Goal: Task Accomplishment & Management: Complete application form

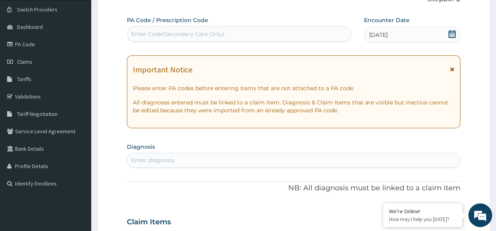
scroll to position [61, 0]
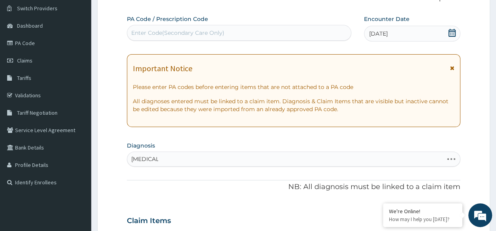
type input "MALARIA"
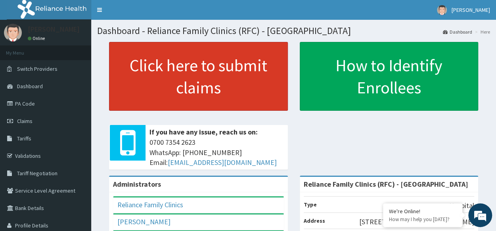
click at [256, 55] on link "Click here to submit claims" at bounding box center [198, 76] width 179 height 69
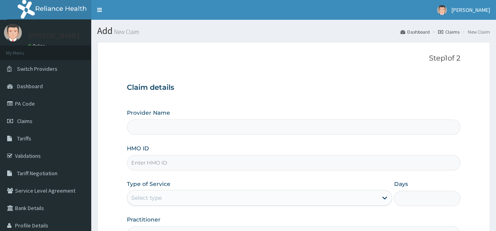
type input "MAV/10004/A"
type input "Reliance Family Clinics (RFC) - Lekki"
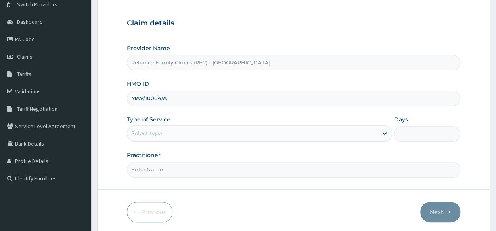
scroll to position [65, 0]
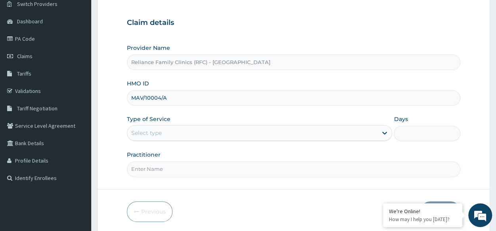
type input "MAV/10004/A"
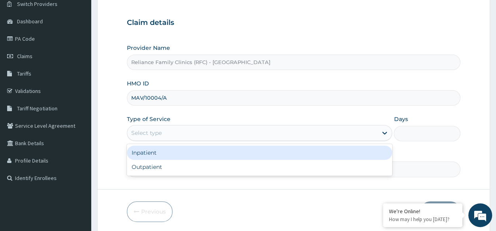
click at [198, 132] on div "Select type" at bounding box center [252, 133] width 250 height 13
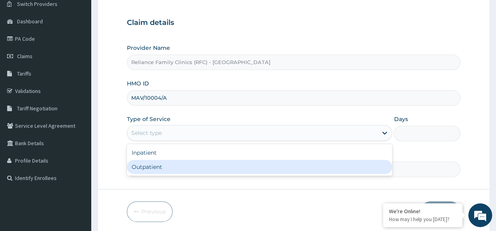
click at [185, 164] on div "Outpatient" at bounding box center [259, 167] width 265 height 14
type input "1"
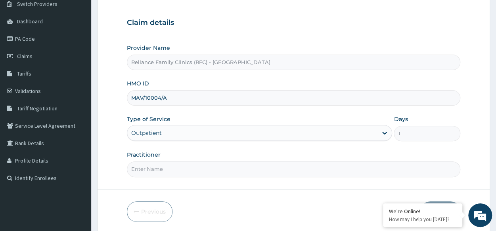
click at [185, 164] on input "Practitioner" at bounding box center [293, 169] width 333 height 15
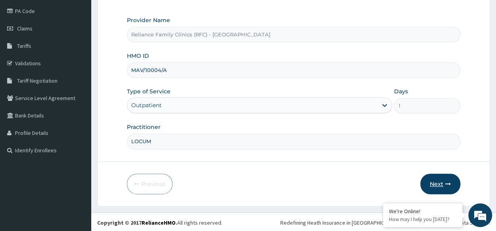
type input "LOCUM"
click at [430, 185] on button "Next" at bounding box center [440, 184] width 40 height 21
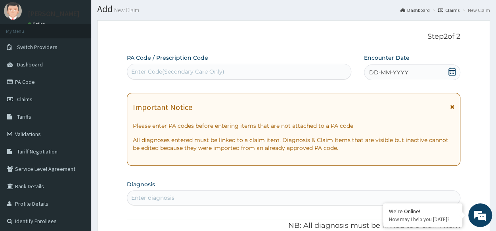
scroll to position [0, 0]
click at [387, 76] on span "DD-MM-YYYY" at bounding box center [388, 73] width 39 height 8
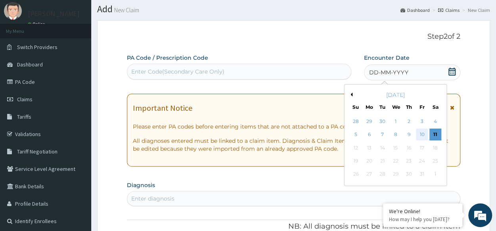
click at [419, 138] on div "10" at bounding box center [422, 135] width 12 height 12
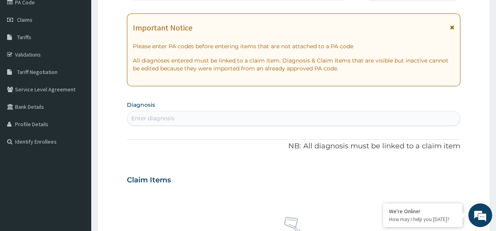
scroll to position [103, 0]
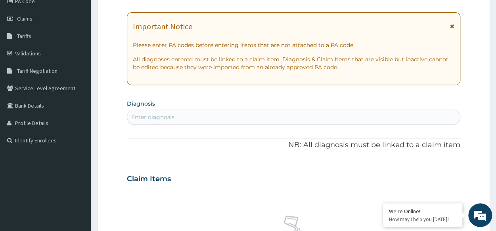
click at [139, 111] on div "Enter diagnosis" at bounding box center [293, 117] width 332 height 13
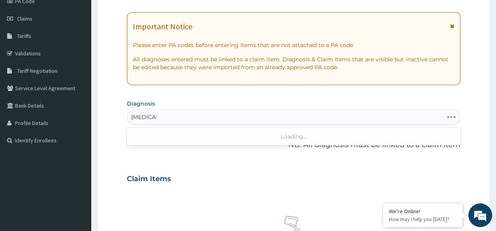
type input "RHINITIS"
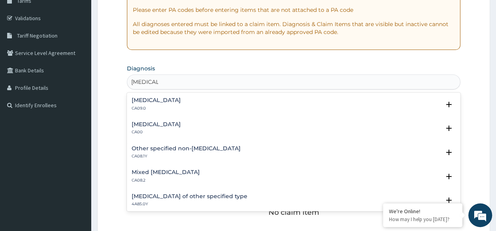
scroll to position [139, 0]
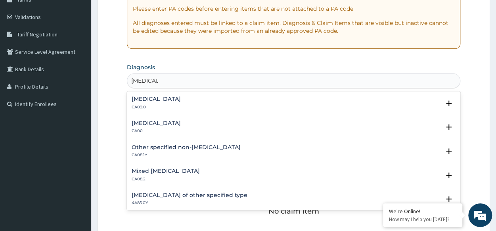
click at [183, 149] on h4 "Other specified non-allergic rhinitis" at bounding box center [186, 148] width 109 height 6
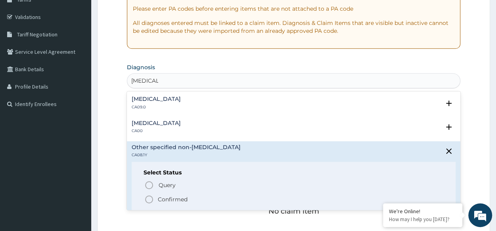
click at [150, 199] on icon "status option filled" at bounding box center [149, 200] width 10 height 10
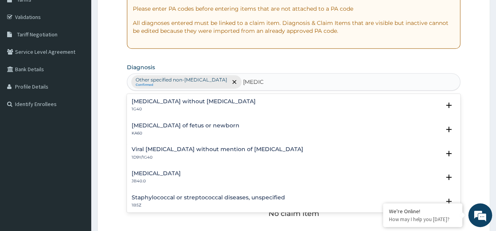
type input "SEPSIS"
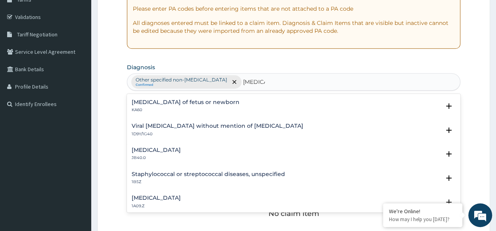
scroll to position [0, 0]
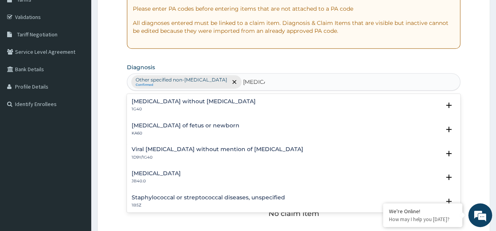
click at [144, 99] on h4 "Sepsis without septic shock" at bounding box center [194, 102] width 124 height 6
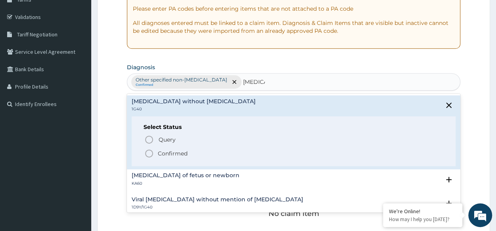
click at [145, 153] on icon "status option filled" at bounding box center [149, 154] width 10 height 10
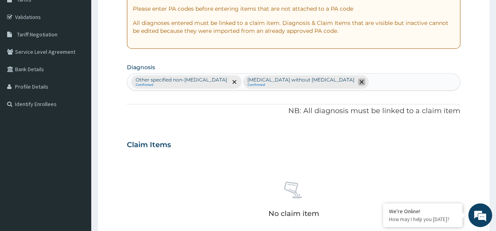
click at [359, 80] on icon "remove selection option" at bounding box center [361, 82] width 4 height 4
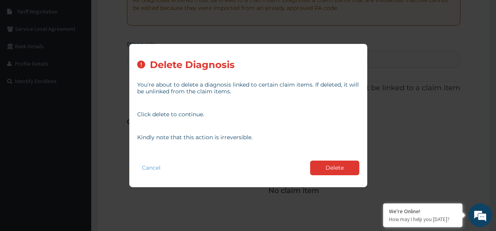
scroll to position [166, 0]
click at [336, 168] on button "Delete" at bounding box center [334, 168] width 49 height 15
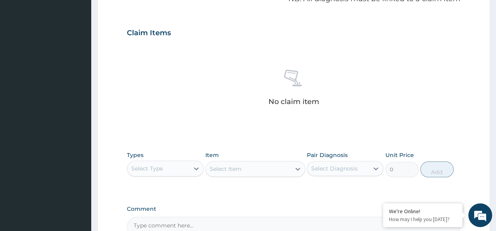
scroll to position [252, 0]
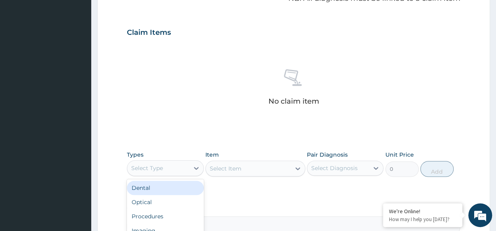
click at [160, 168] on div "Select Type" at bounding box center [147, 168] width 32 height 8
type input "PRO"
click at [174, 189] on div "Procedures" at bounding box center [165, 188] width 76 height 14
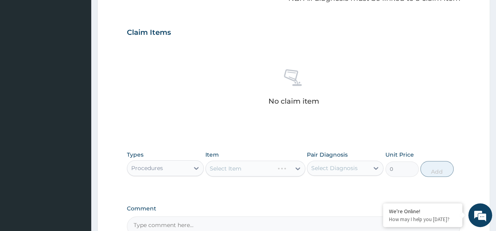
click at [238, 168] on div "Select Item" at bounding box center [255, 169] width 100 height 16
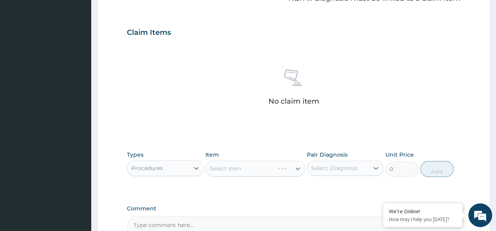
click at [238, 168] on div "Select Item" at bounding box center [255, 169] width 100 height 16
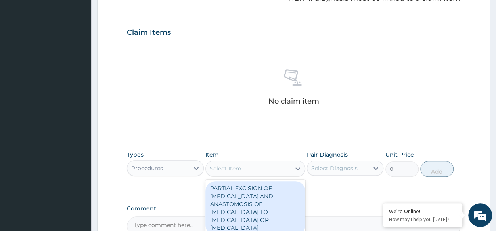
click at [238, 168] on div "Select Item" at bounding box center [226, 169] width 32 height 8
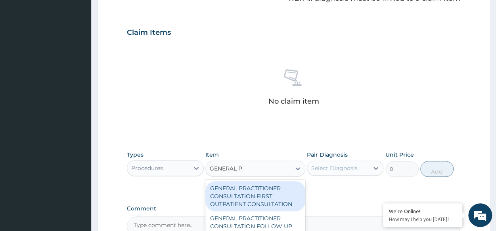
type input "GENERAL PR"
click at [262, 197] on div "GENERAL PRACTITIONER CONSULTATION FIRST OUTPATIENT CONSULTATION" at bounding box center [255, 196] width 100 height 30
type input "3370.125"
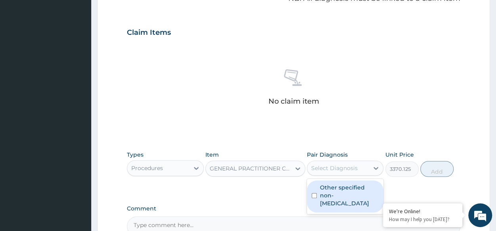
click at [332, 170] on div "Select Diagnosis" at bounding box center [334, 168] width 46 height 8
click at [339, 187] on label "Other specified non-allergic rhinitis" at bounding box center [349, 196] width 59 height 24
checkbox input "true"
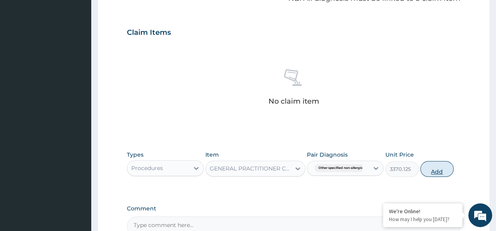
click at [440, 166] on button "Add" at bounding box center [436, 169] width 33 height 16
type input "0"
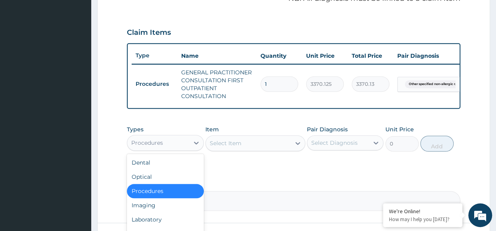
click at [188, 149] on div "Procedures" at bounding box center [157, 143] width 61 height 13
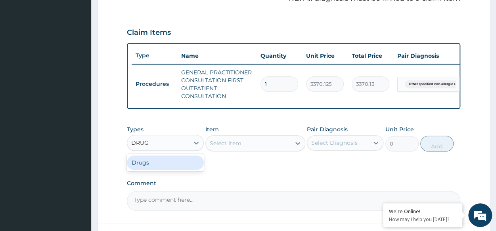
type input "DRUGS"
click at [183, 166] on div "Drugs" at bounding box center [165, 163] width 76 height 14
click at [265, 151] on div "Select Item" at bounding box center [255, 144] width 100 height 16
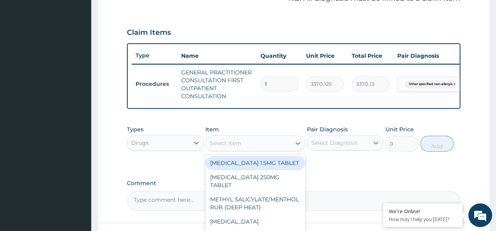
click at [265, 150] on div "Select Item" at bounding box center [248, 143] width 85 height 13
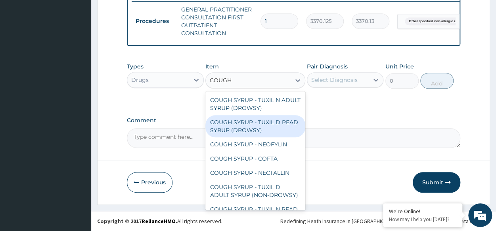
scroll to position [24, 0]
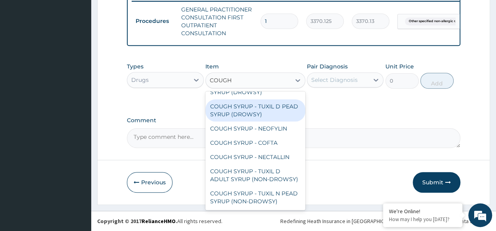
type input "COUGH"
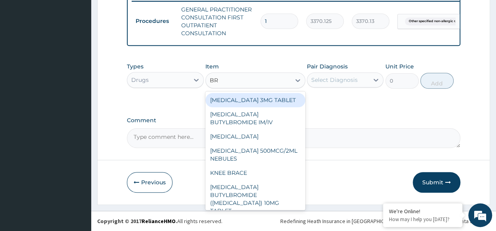
type input "B"
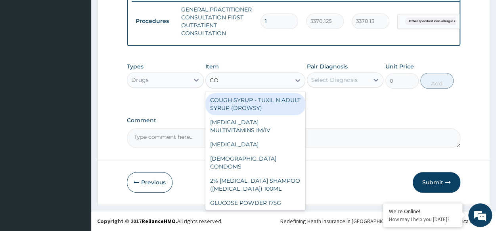
type input "COU"
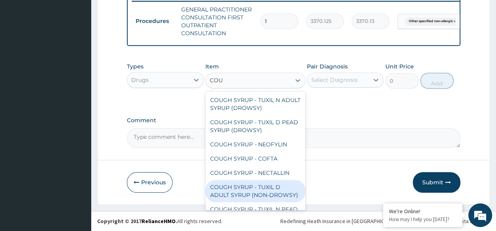
click at [273, 194] on div "COUGH SYRUP - TUXIL D ADULT SYRUP (NON-DROWSY)" at bounding box center [255, 191] width 100 height 22
type input "2000"
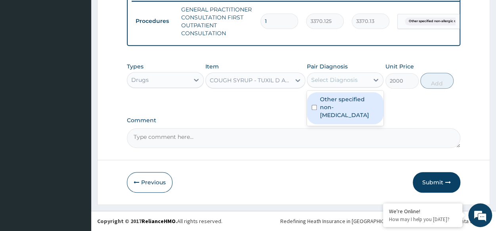
click at [356, 86] on div "Select Diagnosis" at bounding box center [337, 80] width 61 height 13
click at [352, 98] on label "Other specified non-allergic rhinitis" at bounding box center [349, 107] width 59 height 24
checkbox input "true"
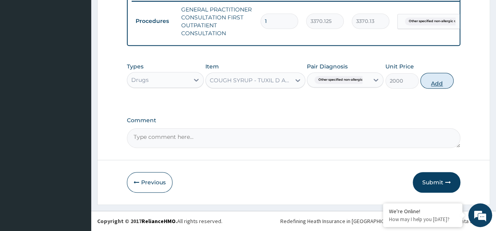
click at [425, 84] on button "Add" at bounding box center [436, 81] width 33 height 16
type input "0"
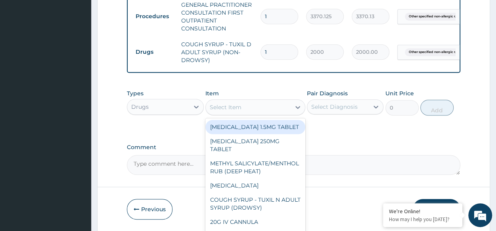
click at [250, 112] on div "Select Item" at bounding box center [248, 107] width 85 height 13
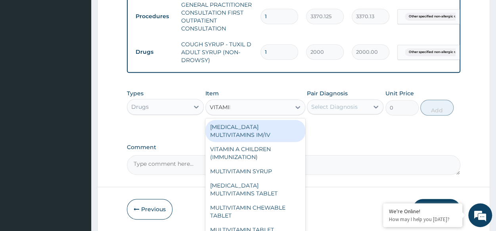
type input "VITAMIN"
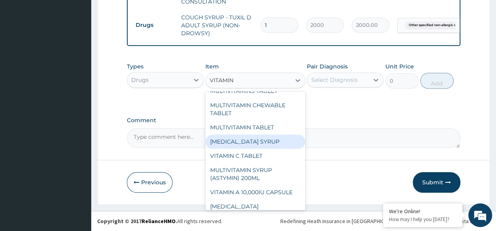
scroll to position [92, 0]
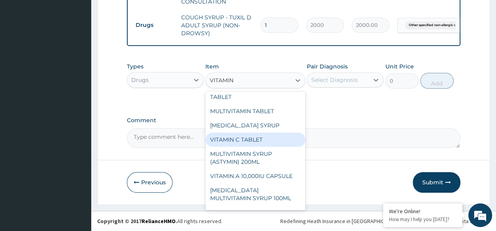
click at [262, 144] on div "VITAMIN C TABLET" at bounding box center [255, 140] width 100 height 14
type input "20"
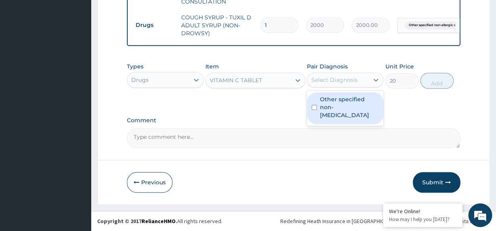
click at [338, 87] on div "Select Diagnosis" at bounding box center [345, 80] width 76 height 15
click at [332, 105] on label "Other specified non-allergic rhinitis" at bounding box center [349, 107] width 59 height 24
checkbox input "true"
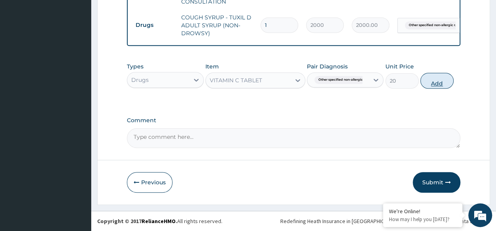
click at [431, 88] on button "Add" at bounding box center [436, 81] width 33 height 16
type input "0"
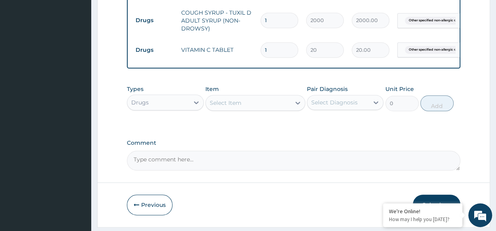
type input "0.00"
type input "3"
type input "60.00"
type input "30"
type input "600.00"
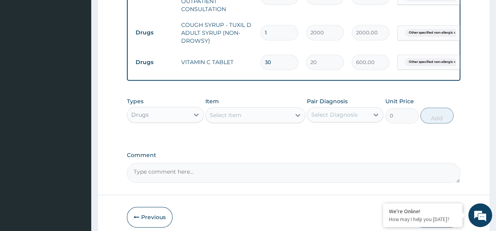
scroll to position [378, 0]
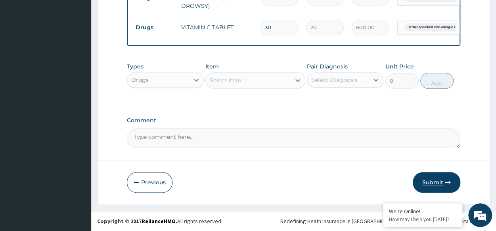
type input "30"
click at [440, 182] on button "Submit" at bounding box center [436, 182] width 48 height 21
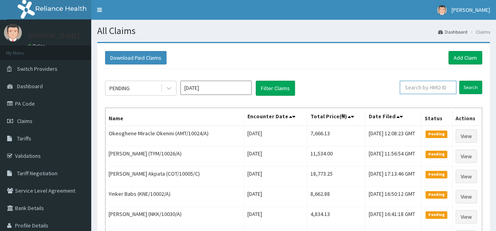
click at [419, 88] on input "text" at bounding box center [427, 87] width 57 height 13
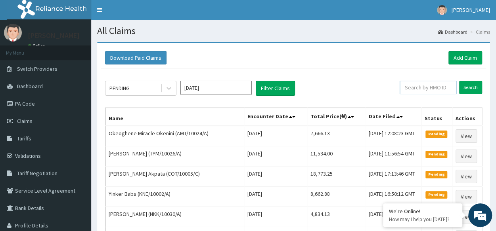
paste input "MAV/10004/A"
type input "MAV/10004/A"
click at [472, 88] on input "Search" at bounding box center [470, 87] width 23 height 13
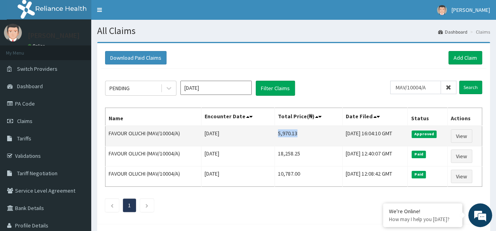
drag, startPoint x: 268, startPoint y: 134, endPoint x: 290, endPoint y: 136, distance: 21.9
click at [290, 136] on td "5,970.13" at bounding box center [308, 136] width 68 height 21
copy td "5,970.13"
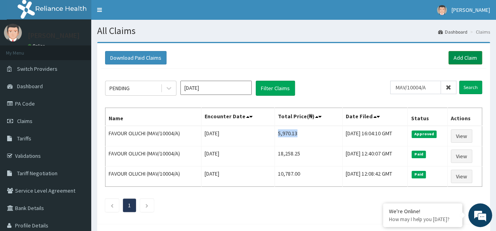
click at [469, 61] on link "Add Claim" at bounding box center [465, 57] width 34 height 13
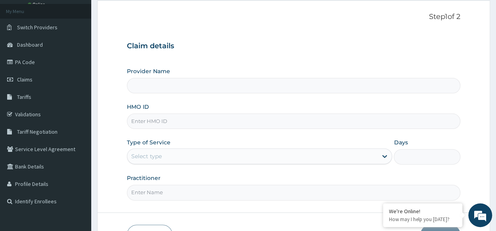
type input "Reliance Family Clinics (RFC) - [GEOGRAPHIC_DATA]"
click at [306, 118] on input "HMO ID" at bounding box center [293, 120] width 333 height 15
paste input "TLN/10033/A"
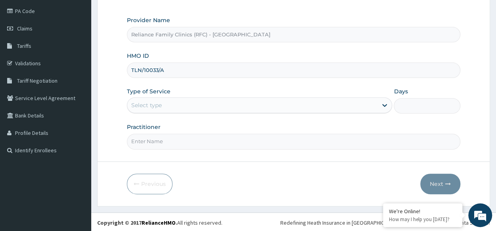
type input "TLN/10033/A"
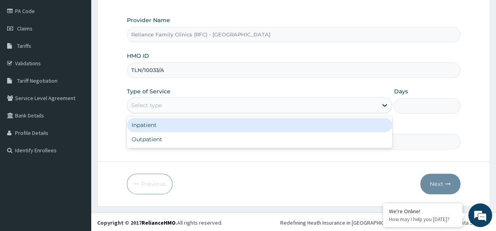
click at [273, 100] on div "Select type" at bounding box center [252, 105] width 250 height 13
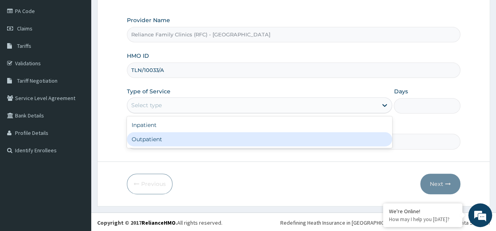
click at [235, 139] on div "Outpatient" at bounding box center [259, 139] width 265 height 14
type input "1"
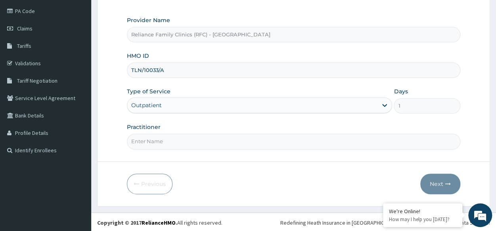
click at [235, 139] on input "Practitioner" at bounding box center [293, 141] width 333 height 15
type input "LOCUM"
click at [436, 184] on button "Next" at bounding box center [440, 184] width 40 height 21
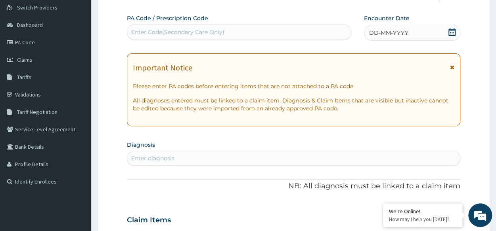
scroll to position [61, 0]
click at [380, 34] on span "DD-MM-YYYY" at bounding box center [388, 34] width 39 height 8
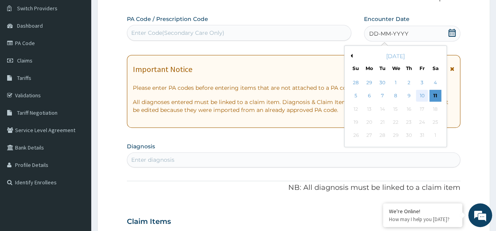
click at [424, 96] on div "10" at bounding box center [422, 96] width 12 height 12
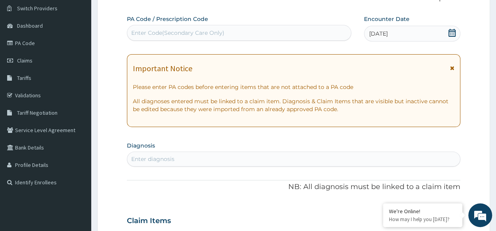
click at [168, 163] on div "Enter diagnosis" at bounding box center [293, 159] width 332 height 13
type input "GERD"
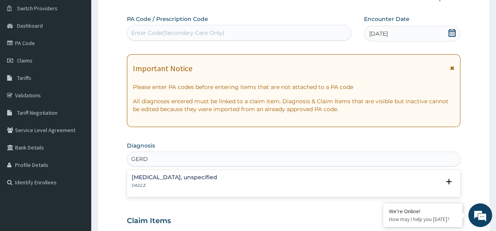
click at [200, 177] on h4 "Gastro-oesophageal reflux disease, unspecified" at bounding box center [175, 178] width 86 height 6
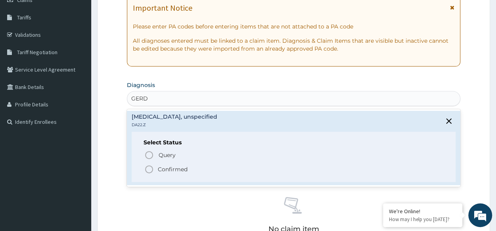
scroll to position [122, 0]
click at [150, 166] on icon "status option filled" at bounding box center [149, 169] width 10 height 10
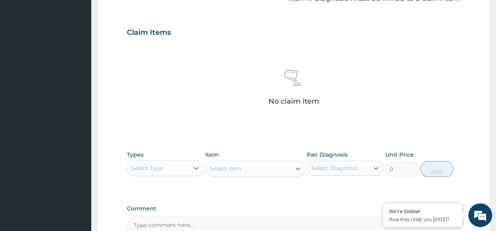
scroll to position [255, 0]
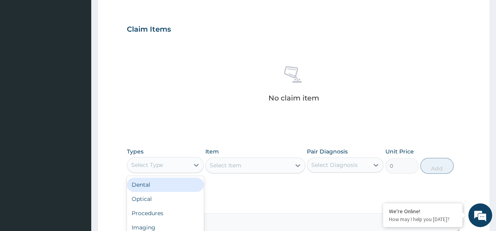
click at [153, 166] on div "Select Type" at bounding box center [147, 165] width 32 height 8
type input "PR"
click at [170, 184] on div "Procedures" at bounding box center [165, 185] width 76 height 14
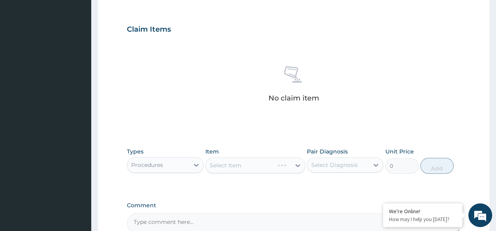
click at [233, 164] on div "Select Item" at bounding box center [255, 166] width 100 height 16
click at [233, 164] on div "Select Item" at bounding box center [226, 166] width 32 height 8
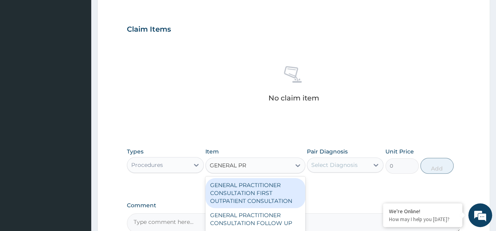
type input "GENERAL PRA"
click at [246, 182] on div "GENERAL PRACTITIONER CONSULTATION FIRST OUTPATIENT CONSULTATION" at bounding box center [255, 193] width 100 height 30
type input "3370.125"
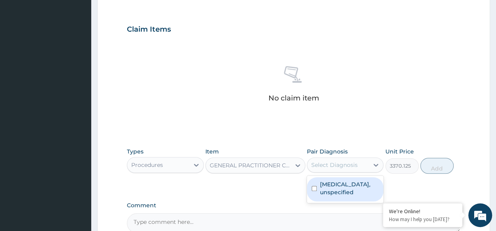
click at [328, 162] on div "Select Diagnosis" at bounding box center [334, 165] width 46 height 8
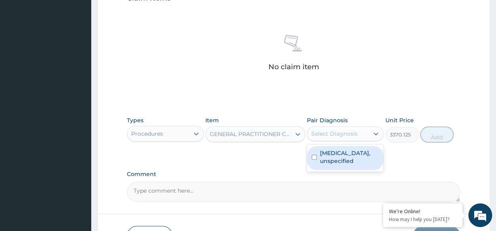
scroll to position [286, 0]
drag, startPoint x: 348, startPoint y: 143, endPoint x: 343, endPoint y: 159, distance: 16.9
click at [343, 159] on div "Gastro-oesophageal reflux disease, unspecified" at bounding box center [345, 157] width 76 height 27
click at [343, 159] on label "Gastro-oesophageal reflux disease, unspecified" at bounding box center [349, 157] width 59 height 16
checkbox input "true"
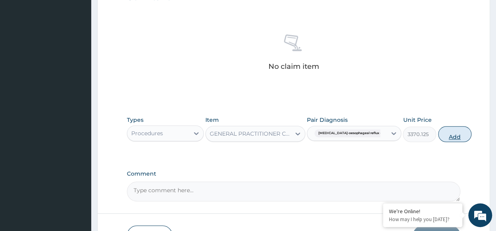
click at [447, 137] on button "Add" at bounding box center [454, 134] width 33 height 16
type input "0"
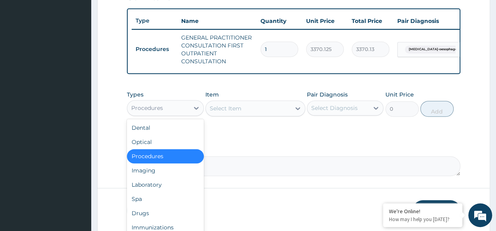
click at [157, 112] on div "Procedures" at bounding box center [147, 108] width 32 height 8
type input "D"
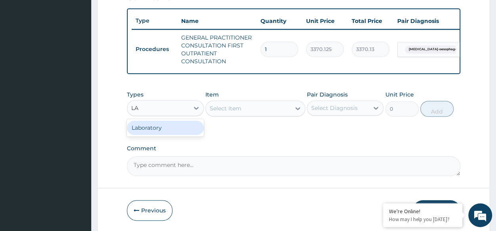
type input "LAB"
click at [170, 135] on div "Laboratory" at bounding box center [165, 128] width 76 height 14
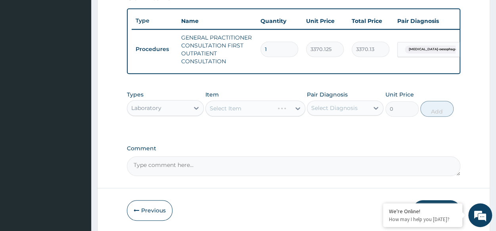
click at [231, 116] on div "Select Item" at bounding box center [255, 109] width 100 height 16
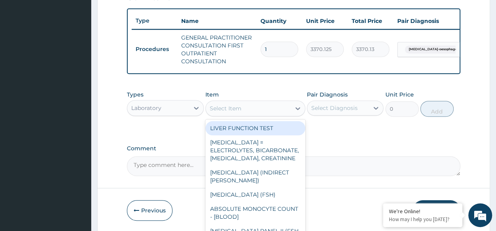
click at [244, 115] on div "Select Item" at bounding box center [248, 108] width 85 height 13
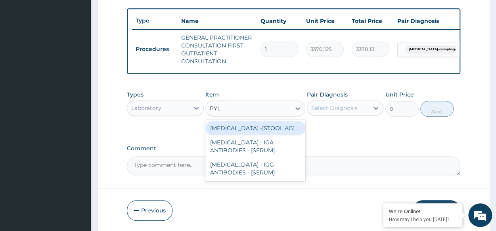
type input "PYLO"
click at [267, 132] on div "HELICOBACTER PYLORI -[STOOL AG]" at bounding box center [255, 128] width 100 height 14
type input "13200"
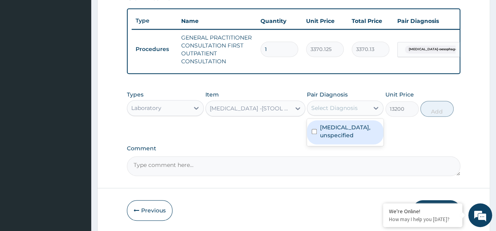
click at [328, 107] on div "Select Diagnosis" at bounding box center [337, 108] width 61 height 13
click at [348, 139] on label "Gastro-oesophageal reflux disease, unspecified" at bounding box center [349, 132] width 59 height 16
checkbox input "true"
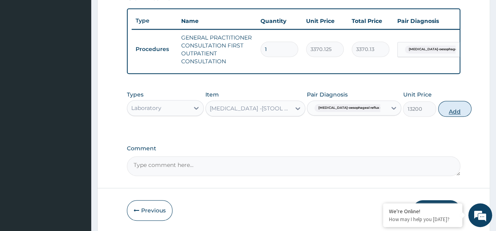
click at [443, 117] on button "Add" at bounding box center [454, 109] width 33 height 16
type input "0"
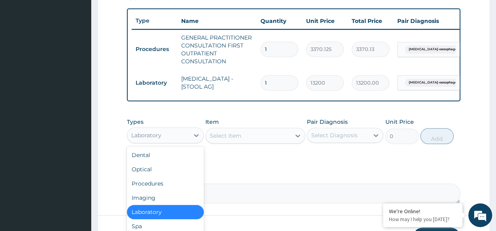
click at [168, 141] on div "Laboratory" at bounding box center [157, 135] width 61 height 13
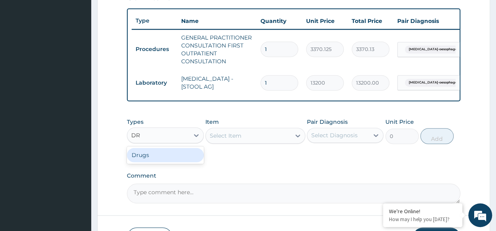
type input "DR"
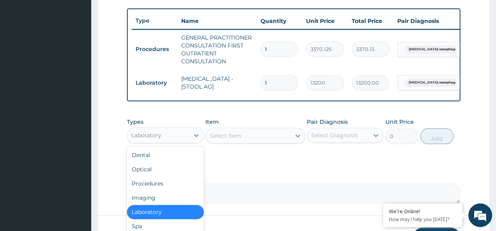
click at [175, 141] on div "Laboratory" at bounding box center [157, 135] width 61 height 13
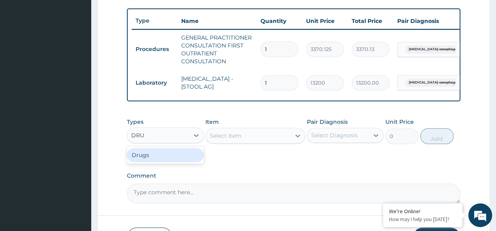
type input "DRUG"
click at [193, 158] on div "Drugs" at bounding box center [165, 155] width 76 height 14
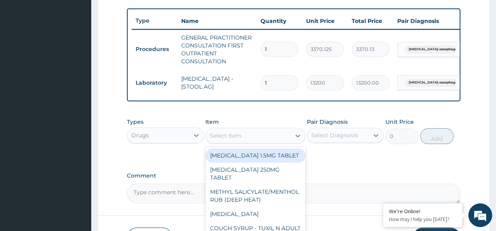
click at [229, 137] on div "Select Item" at bounding box center [248, 136] width 85 height 13
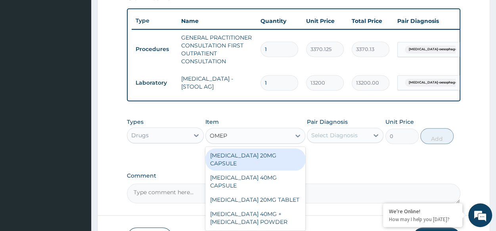
type input "OMEPR"
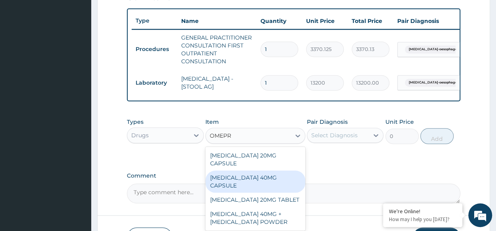
click at [289, 176] on div "OMEPRAZOLE 40MG CAPSULE" at bounding box center [255, 182] width 100 height 22
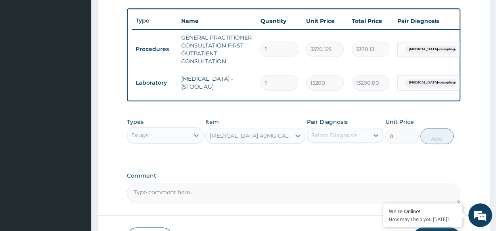
type input "180"
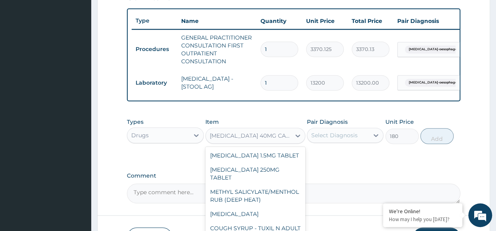
click at [222, 140] on div "OMEPRAZOLE 40MG CAPSULE" at bounding box center [251, 136] width 82 height 8
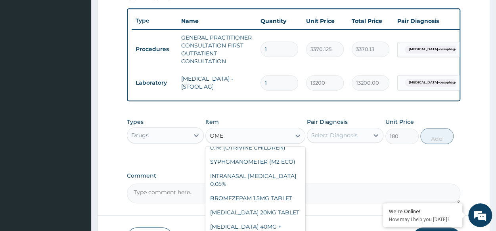
scroll to position [67, 0]
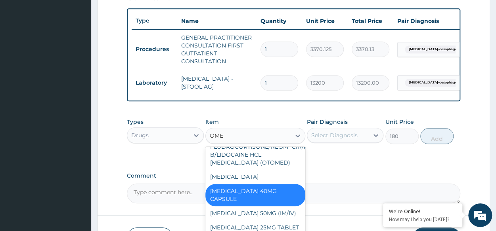
type input "OMEP"
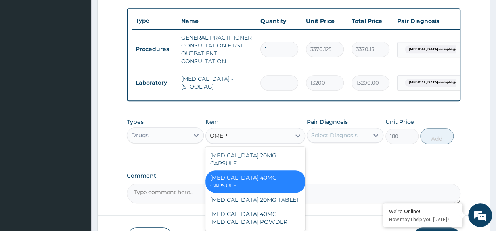
scroll to position [0, 0]
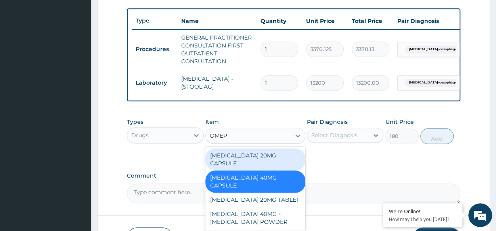
click at [260, 161] on div "OMEPRAZOLE 20MG CAPSULE" at bounding box center [255, 160] width 100 height 22
type input "100"
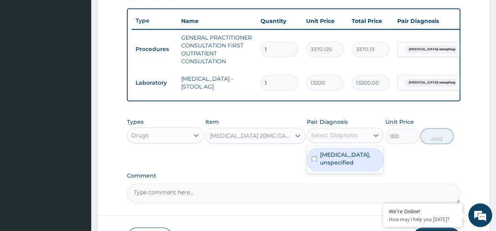
click at [339, 139] on div "Select Diagnosis" at bounding box center [334, 136] width 46 height 8
click at [349, 158] on label "Gastro-oesophageal reflux disease, unspecified" at bounding box center [349, 159] width 59 height 16
checkbox input "true"
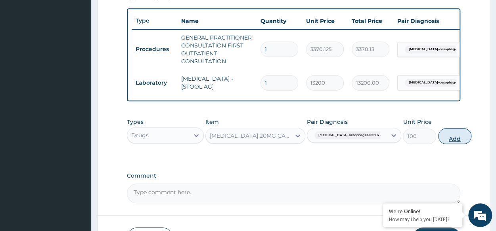
click at [438, 143] on button "Add" at bounding box center [454, 136] width 33 height 16
type input "0"
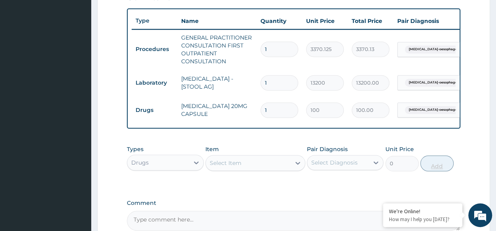
type input "14"
type input "1400.00"
type input "14"
click at [216, 167] on div "Select Item" at bounding box center [226, 163] width 32 height 8
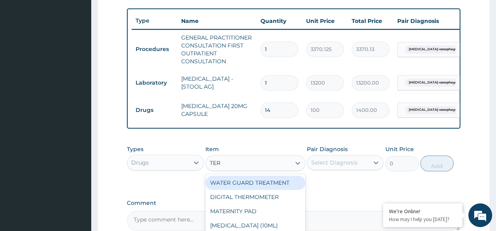
type input "TERB"
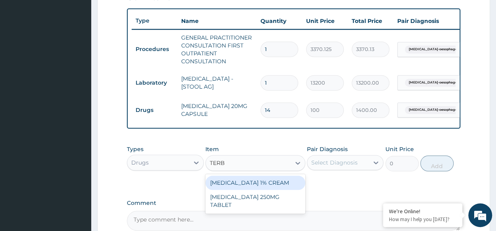
click at [253, 190] on div "TERBINAFINE HYDROCHLORIDE 1% CREAM" at bounding box center [255, 183] width 100 height 14
type input "2520"
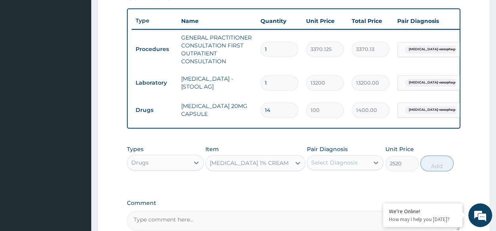
click at [335, 167] on div "Select Diagnosis" at bounding box center [334, 163] width 46 height 8
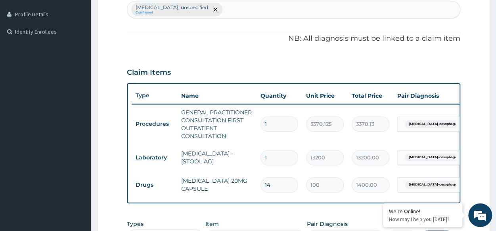
scroll to position [209, 0]
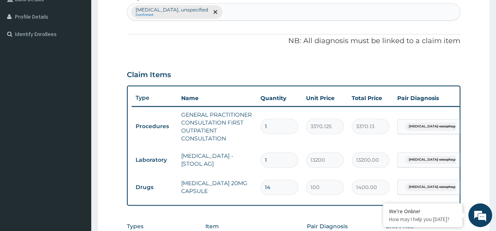
click at [283, 11] on div "Gastro-oesophageal reflux disease, unspecified Confirmed" at bounding box center [293, 12] width 332 height 17
type input "S"
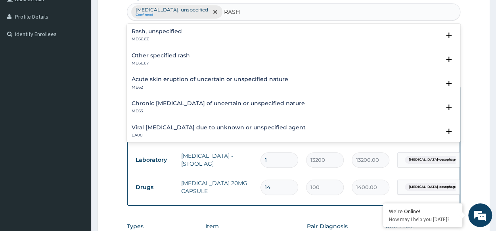
type input "RASH"
click at [166, 61] on p "ME66.6Y" at bounding box center [161, 64] width 58 height 6
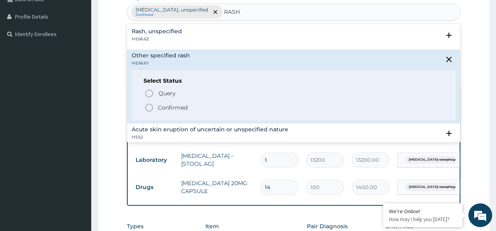
click at [148, 106] on icon "status option filled" at bounding box center [149, 108] width 10 height 10
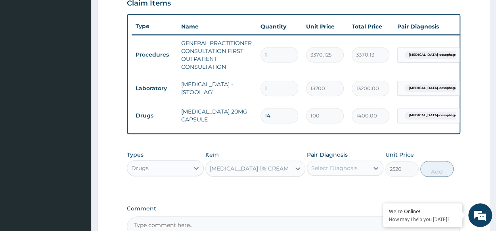
scroll to position [281, 0]
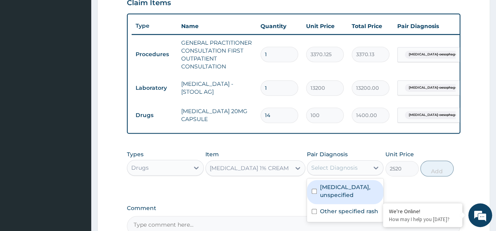
click at [354, 172] on div "Select Diagnosis" at bounding box center [334, 168] width 46 height 8
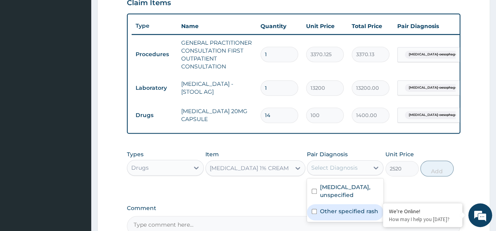
click at [349, 216] on label "Other specified rash" at bounding box center [349, 212] width 58 height 8
checkbox input "true"
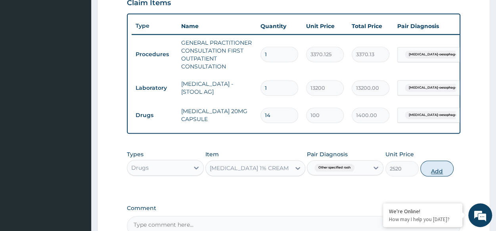
click at [448, 175] on button "Add" at bounding box center [436, 169] width 33 height 16
type input "0"
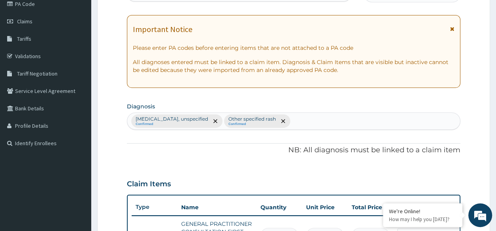
scroll to position [0, 0]
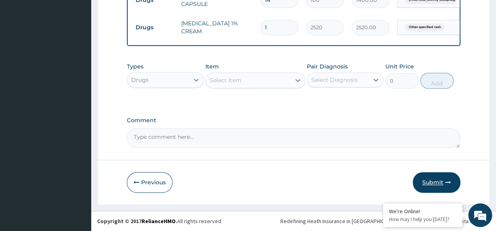
click at [439, 181] on button "Submit" at bounding box center [436, 182] width 48 height 21
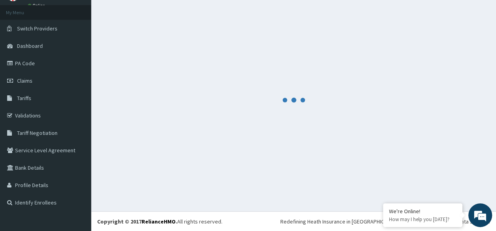
scroll to position [406, 0]
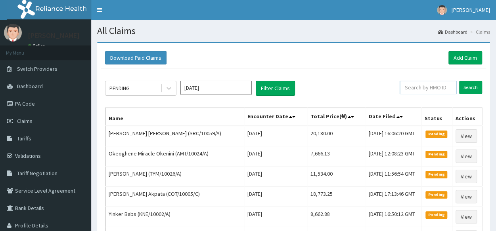
click at [426, 89] on input "text" at bounding box center [427, 87] width 57 height 13
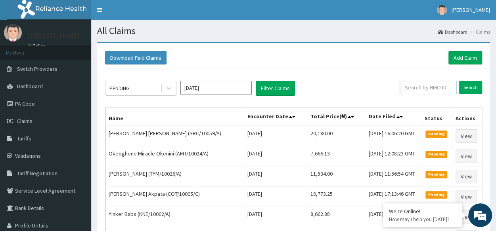
paste input "TLN/10033/A"
type input "TLN/10033/A"
click at [460, 86] on input "Search" at bounding box center [470, 87] width 23 height 13
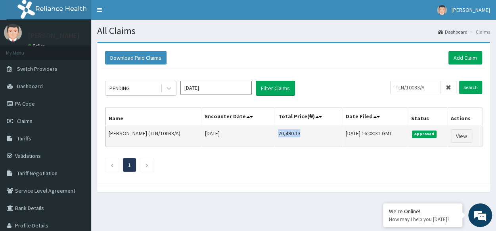
drag, startPoint x: 264, startPoint y: 132, endPoint x: 288, endPoint y: 133, distance: 23.8
click at [288, 133] on td "20,490.13" at bounding box center [309, 136] width 68 height 21
copy td "20,490.13"
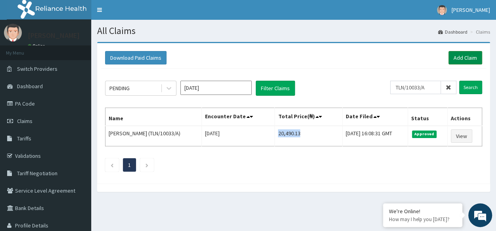
click at [455, 58] on link "Add Claim" at bounding box center [465, 57] width 34 height 13
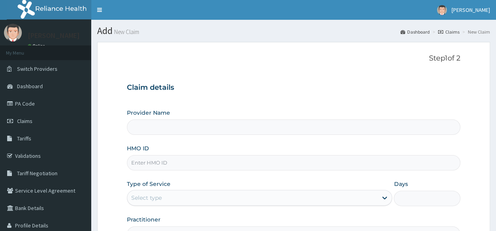
click at [183, 164] on input "HMO ID" at bounding box center [293, 162] width 333 height 15
paste input "WCH/10005/A"
type input "WCH/10005/A"
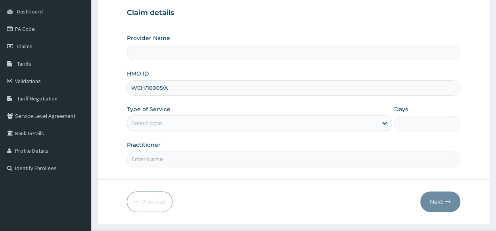
scroll to position [93, 0]
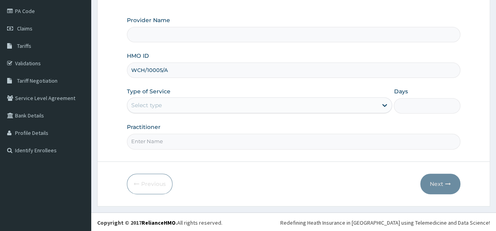
type input "Reliance Family Clinics (RFC) - [GEOGRAPHIC_DATA]"
type input "WCH/10005/A"
click at [190, 103] on div "Select type" at bounding box center [252, 105] width 250 height 13
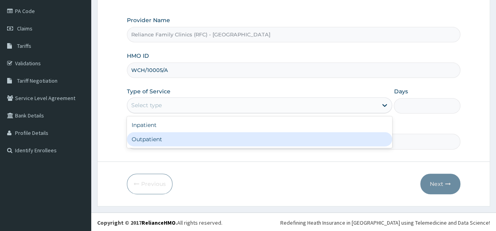
click at [185, 134] on div "Outpatient" at bounding box center [259, 139] width 265 height 14
type input "1"
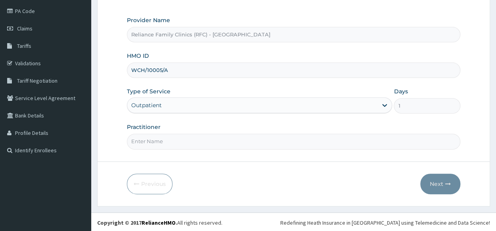
click at [185, 134] on input "Practitioner" at bounding box center [293, 141] width 333 height 15
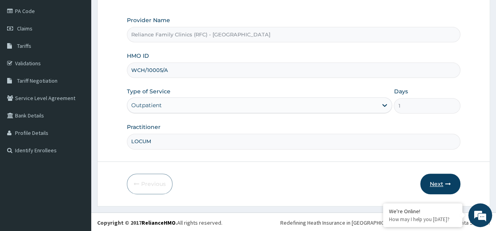
type input "LOCUM"
click at [445, 185] on button "Next" at bounding box center [440, 184] width 40 height 21
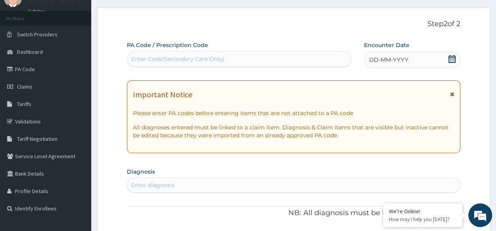
scroll to position [32, 0]
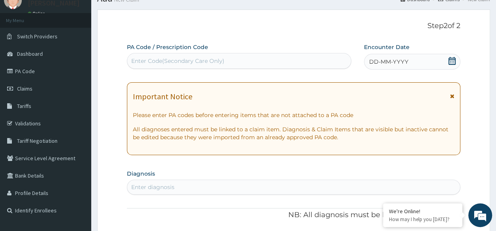
click at [410, 59] on div "DD-MM-YYYY" at bounding box center [412, 62] width 96 height 16
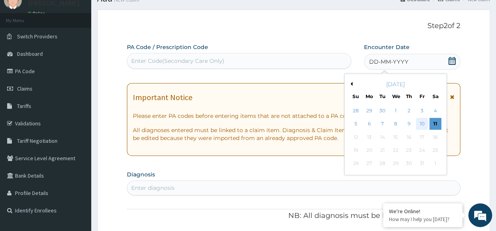
click at [421, 128] on div "10" at bounding box center [422, 124] width 12 height 12
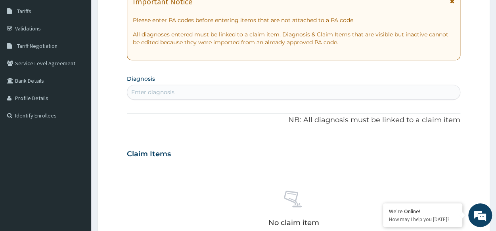
scroll to position [0, 0]
click at [170, 88] on div "Enter diagnosis" at bounding box center [152, 92] width 43 height 8
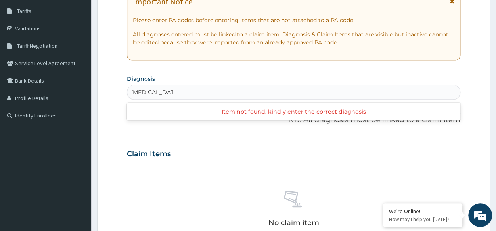
type input "TINEA CRUSIS"
type input "TINEA"
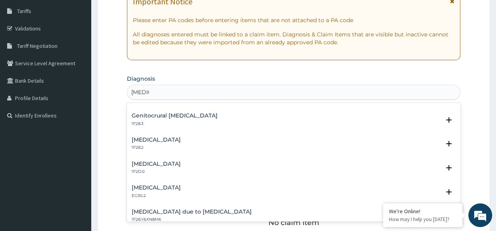
scroll to position [139, 0]
click at [174, 113] on h4 "Genitocrural dermatophytosis" at bounding box center [175, 116] width 86 height 6
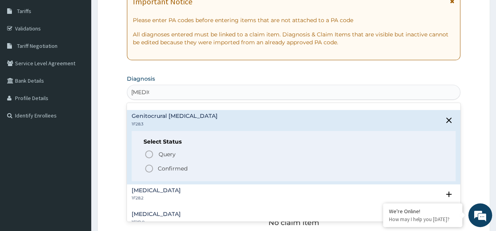
click at [152, 172] on icon "status option filled" at bounding box center [149, 169] width 10 height 10
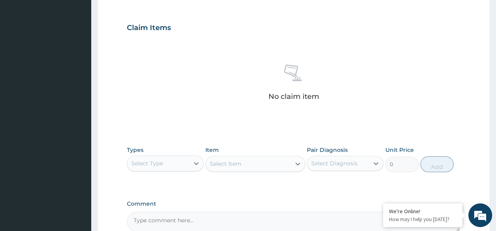
scroll to position [257, 0]
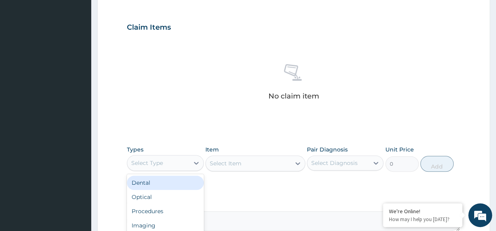
click at [168, 160] on div "Select Type" at bounding box center [157, 163] width 61 height 13
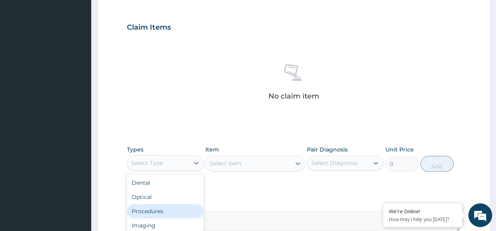
click at [169, 210] on div "Procedures" at bounding box center [165, 211] width 76 height 14
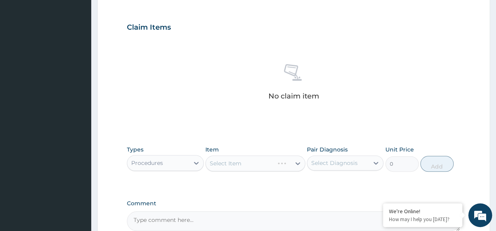
click at [250, 163] on div "Select Item" at bounding box center [255, 164] width 100 height 16
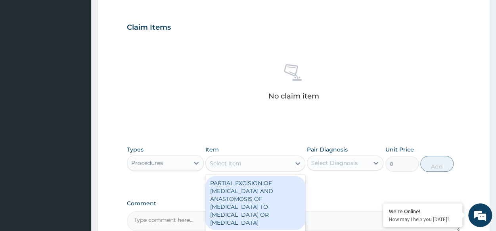
click at [250, 163] on div "Select Item" at bounding box center [248, 163] width 85 height 13
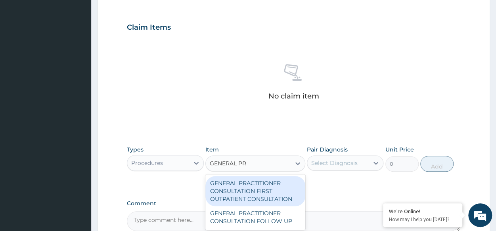
type input "GENERAL PRA"
click at [259, 189] on div "GENERAL PRACTITIONER CONSULTATION FIRST OUTPATIENT CONSULTATION" at bounding box center [255, 191] width 100 height 30
type input "3370.125"
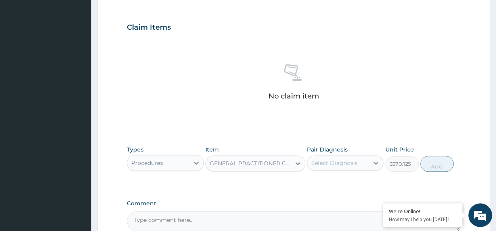
click at [351, 162] on div "Select Diagnosis" at bounding box center [334, 163] width 46 height 8
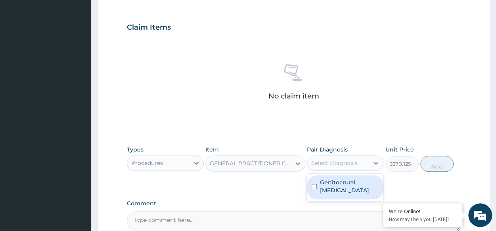
click at [351, 182] on label "Genitocrural dermatophytosis" at bounding box center [349, 187] width 59 height 16
checkbox input "true"
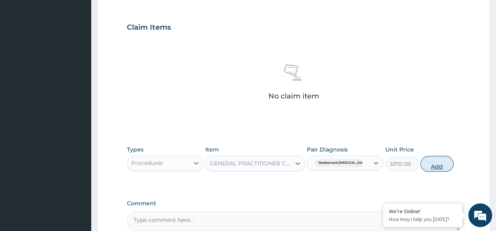
click at [433, 158] on button "Add" at bounding box center [436, 164] width 33 height 16
type input "0"
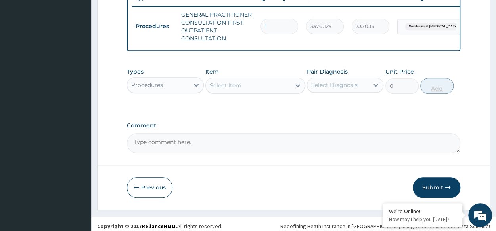
scroll to position [311, 0]
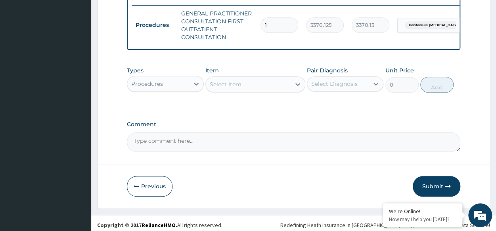
click at [175, 92] on div "Procedures" at bounding box center [165, 84] width 76 height 16
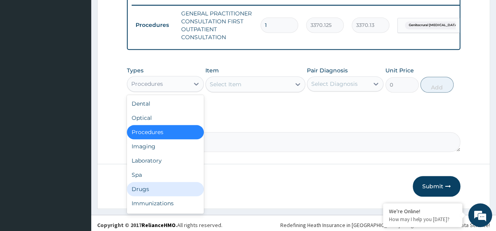
click at [134, 193] on div "Drugs" at bounding box center [165, 189] width 76 height 14
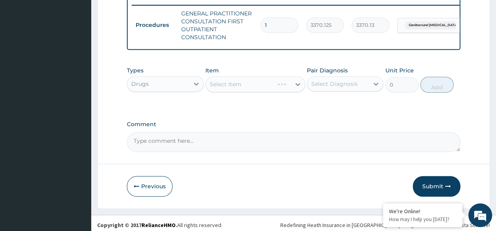
click at [216, 92] on div "Select Item" at bounding box center [255, 84] width 100 height 16
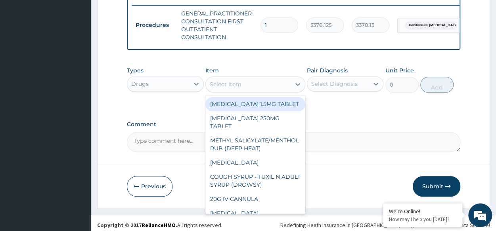
click at [236, 88] on div "Select Item" at bounding box center [226, 84] width 32 height 8
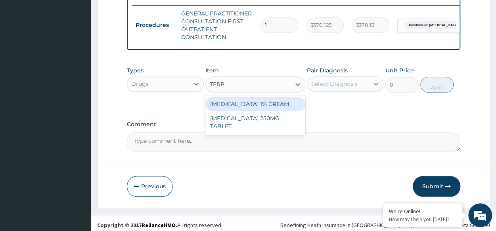
type input "TERBI"
click at [238, 110] on div "TERBINAFINE HYDROCHLORIDE 1% CREAM" at bounding box center [255, 104] width 100 height 14
type input "2520"
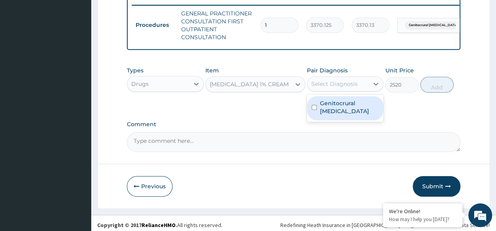
click at [345, 87] on div "Select Diagnosis" at bounding box center [334, 84] width 46 height 8
click at [346, 109] on label "Genitocrural dermatophytosis" at bounding box center [349, 107] width 59 height 16
checkbox input "true"
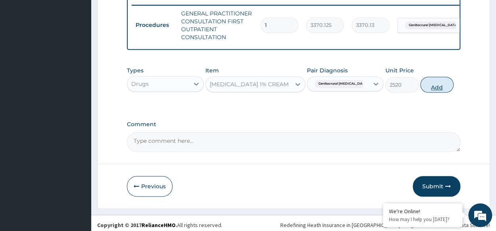
click at [436, 93] on button "Add" at bounding box center [436, 85] width 33 height 16
type input "0"
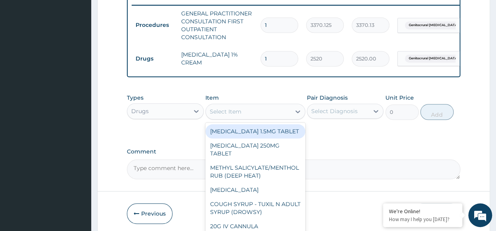
click at [241, 116] on div "Select Item" at bounding box center [226, 112] width 32 height 8
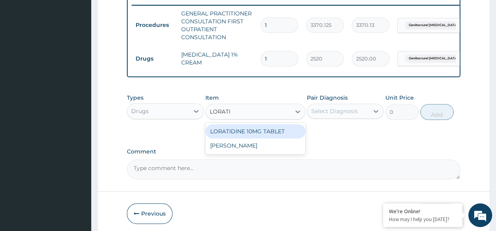
type input "LORATID"
click at [258, 139] on div "LORATIDINE 10MG TABLET" at bounding box center [255, 131] width 100 height 14
type input "96"
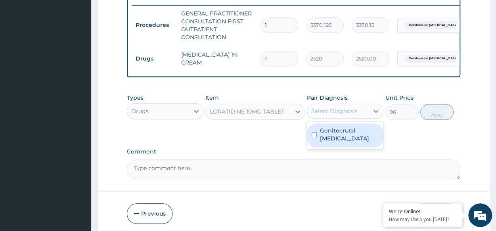
drag, startPoint x: 351, startPoint y: 122, endPoint x: 346, endPoint y: 145, distance: 23.3
click at [346, 119] on div "option Genitocrural dermatophytosis, selected. option Genitocrural dermatophyto…" at bounding box center [345, 111] width 76 height 15
click at [346, 143] on label "Genitocrural dermatophytosis" at bounding box center [349, 135] width 59 height 16
checkbox input "true"
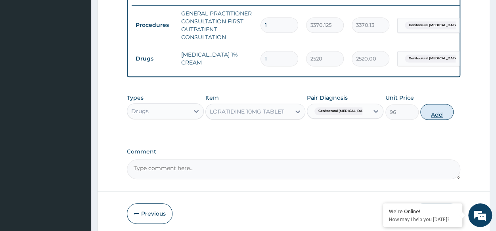
click at [439, 120] on button "Add" at bounding box center [436, 112] width 33 height 16
type input "0"
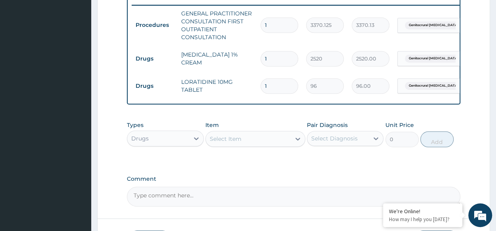
type input "0.00"
type input "7"
type input "672.00"
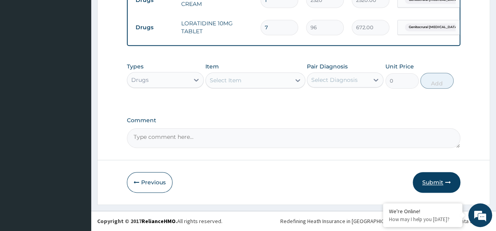
type input "7"
click at [433, 176] on button "Submit" at bounding box center [436, 182] width 48 height 21
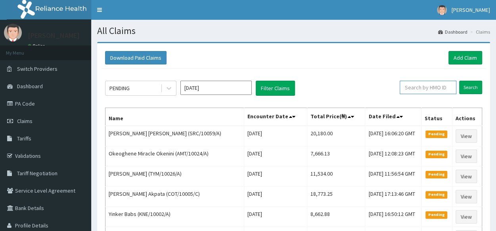
click at [426, 90] on input "text" at bounding box center [427, 87] width 57 height 13
paste input "WCH/10005/A"
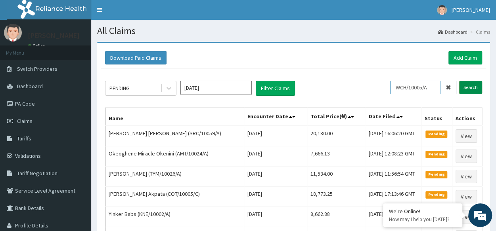
type input "WCH/10005/A"
click at [472, 85] on input "Search" at bounding box center [470, 87] width 23 height 13
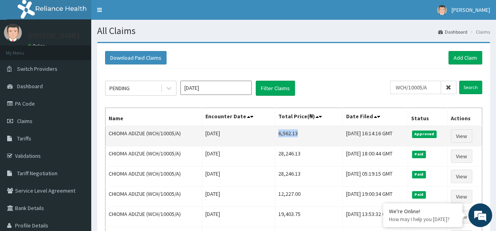
drag, startPoint x: 267, startPoint y: 132, endPoint x: 289, endPoint y: 132, distance: 21.8
click at [289, 132] on td "6,562.13" at bounding box center [308, 136] width 67 height 21
copy td "6,562.13"
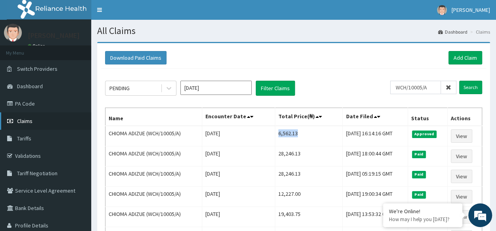
click at [26, 123] on span "Claims" at bounding box center [24, 121] width 15 height 7
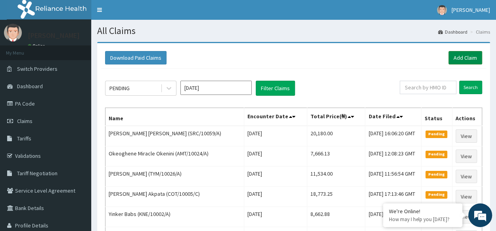
click at [470, 57] on link "Add Claim" at bounding box center [465, 57] width 34 height 13
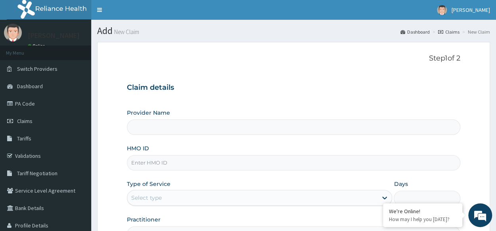
click at [276, 167] on input "HMO ID" at bounding box center [293, 162] width 333 height 15
paste input "MAP/10023/A"
type input "MAP/10023/A"
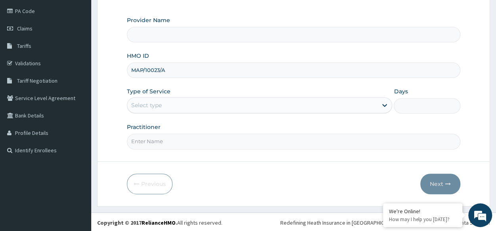
type input "Reliance Family Clinics (RFC) - [GEOGRAPHIC_DATA]"
type input "MAP/10023/A"
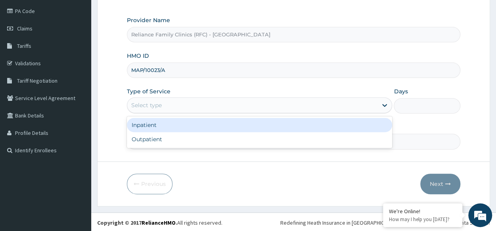
click at [179, 99] on div "Select type" at bounding box center [252, 105] width 250 height 13
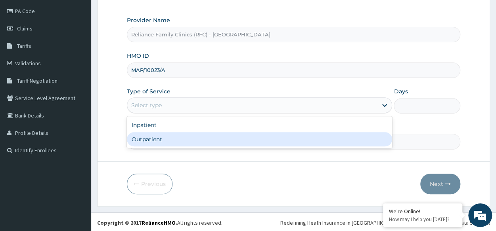
click at [169, 137] on div "Outpatient" at bounding box center [259, 139] width 265 height 14
type input "1"
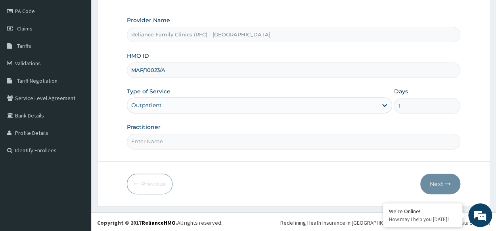
click at [169, 137] on input "Practitioner" at bounding box center [293, 141] width 333 height 15
type input "LOCUM"
click at [445, 175] on button "Next" at bounding box center [440, 184] width 40 height 21
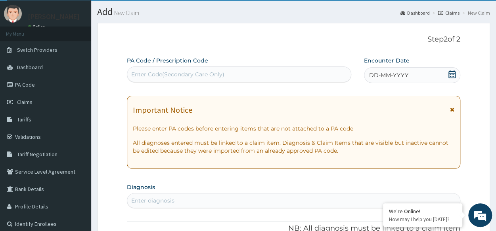
scroll to position [17, 0]
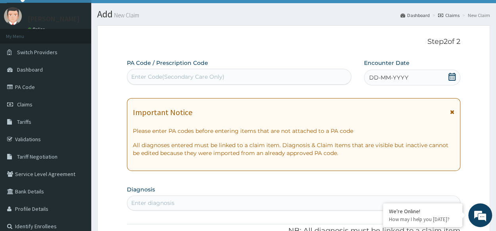
click at [425, 82] on div "DD-MM-YYYY" at bounding box center [412, 78] width 96 height 16
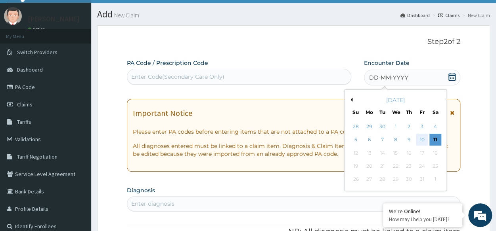
click at [426, 142] on div "10" at bounding box center [422, 140] width 12 height 12
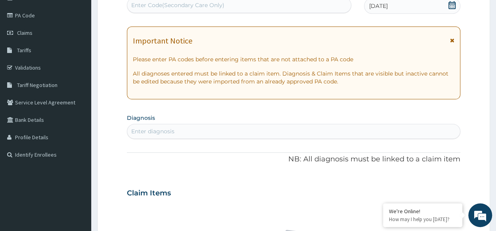
scroll to position [89, 0]
click at [242, 137] on div "Enter diagnosis" at bounding box center [293, 131] width 333 height 15
type input "[MEDICAL_DATA]"
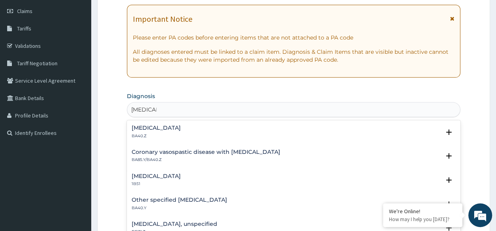
scroll to position [114, 0]
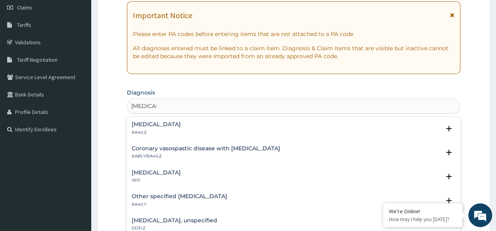
click at [181, 125] on h4 "[MEDICAL_DATA]" at bounding box center [156, 125] width 49 height 6
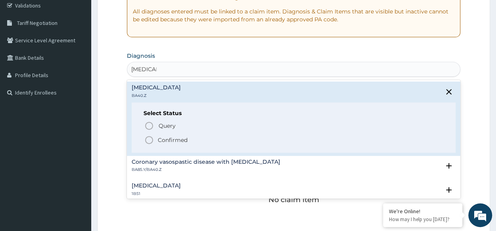
scroll to position [153, 0]
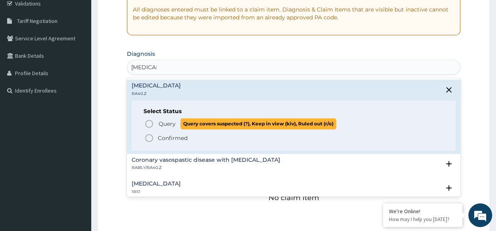
click at [151, 119] on icon "status option query" at bounding box center [149, 124] width 10 height 10
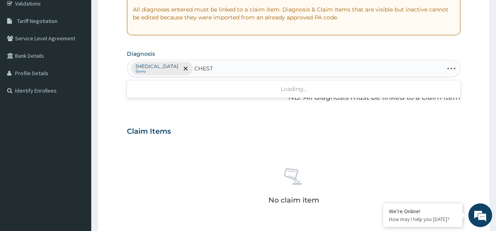
type input "CHEST"
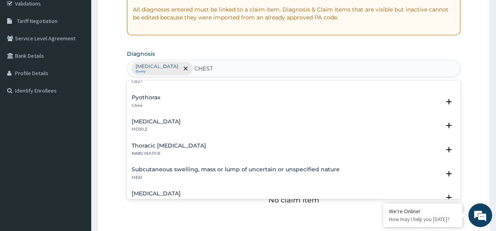
scroll to position [36, 0]
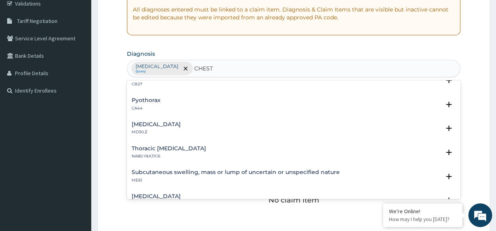
click at [155, 130] on p "MD30.Z" at bounding box center [156, 133] width 49 height 6
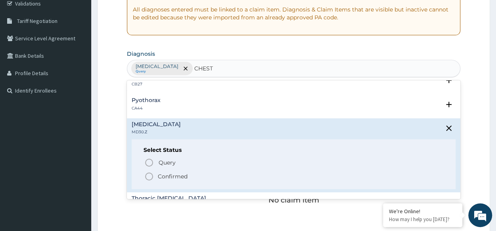
click at [149, 176] on icon "status option filled" at bounding box center [149, 177] width 10 height 10
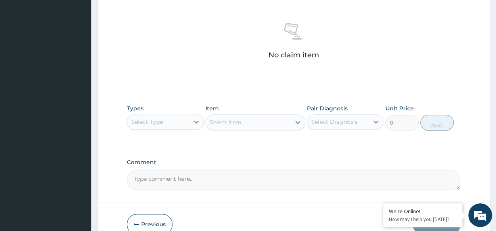
scroll to position [299, 0]
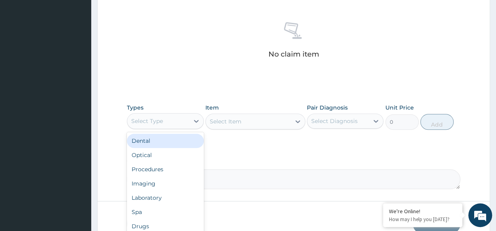
click at [162, 117] on div "Select Type" at bounding box center [147, 121] width 32 height 8
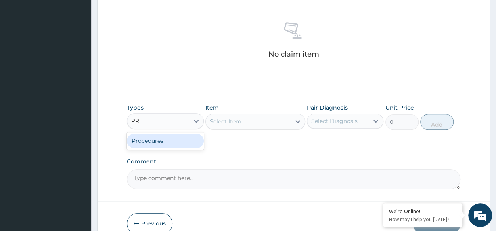
type input "PRO"
click at [168, 138] on div "Procedures" at bounding box center [165, 141] width 76 height 14
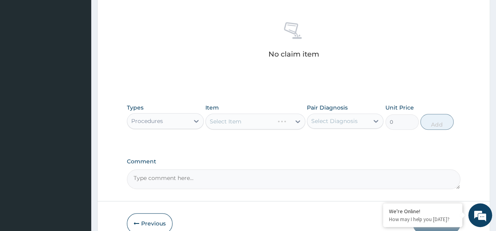
click at [262, 120] on div "Select Item" at bounding box center [255, 122] width 100 height 16
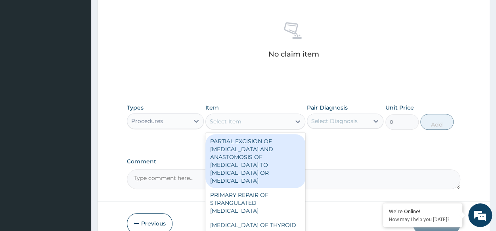
click at [262, 120] on div "Select Item" at bounding box center [248, 121] width 85 height 13
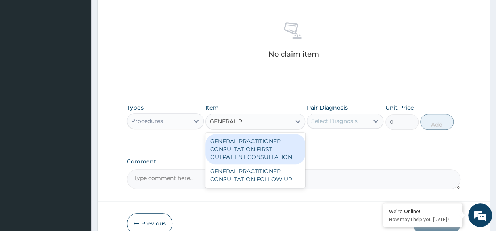
type input "GENERAL PR"
click at [267, 139] on div "GENERAL PRACTITIONER CONSULTATION FIRST OUTPATIENT CONSULTATION" at bounding box center [255, 149] width 100 height 30
type input "3370.125"
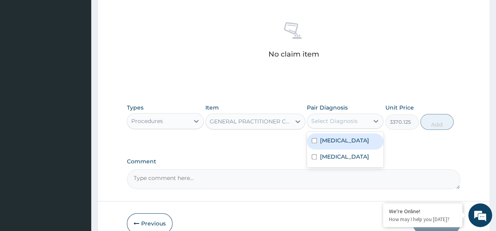
drag, startPoint x: 329, startPoint y: 124, endPoint x: 334, endPoint y: 143, distance: 20.5
click at [334, 129] on div "option Angina pectoris, unspecified focused, 1 of 2. 2 results available. Use U…" at bounding box center [345, 121] width 76 height 15
click at [334, 143] on label "Angina pectoris, unspecified" at bounding box center [344, 141] width 49 height 8
checkbox input "true"
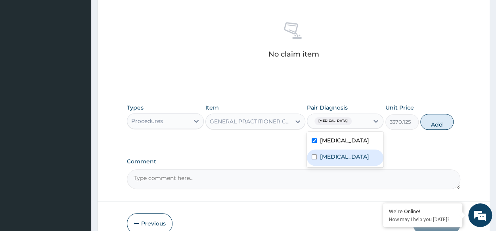
click at [344, 160] on label "Chest pain, unspecified" at bounding box center [344, 157] width 49 height 8
checkbox input "true"
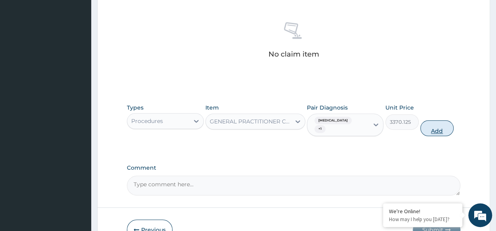
click at [432, 124] on button "Add" at bounding box center [436, 128] width 33 height 16
type input "0"
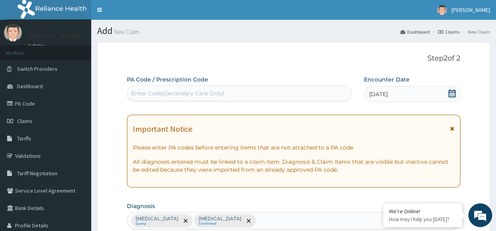
scroll to position [319, 0]
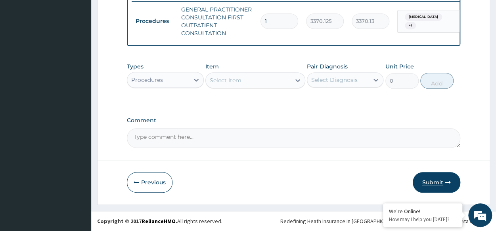
click at [452, 175] on button "Submit" at bounding box center [436, 182] width 48 height 21
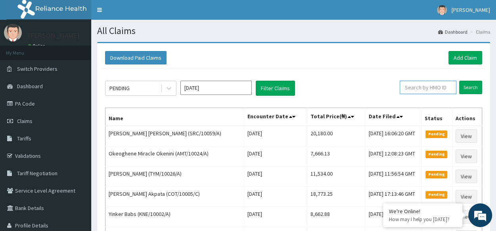
click at [429, 81] on input "text" at bounding box center [427, 87] width 57 height 13
paste input "MAP/10023/A"
type input "MAP/10023/A"
click at [471, 87] on input "Search" at bounding box center [470, 87] width 23 height 13
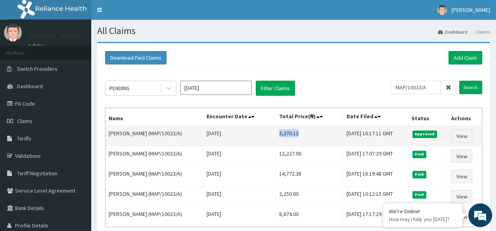
drag, startPoint x: 274, startPoint y: 133, endPoint x: 294, endPoint y: 136, distance: 20.1
click at [294, 136] on td "3,370.13" at bounding box center [309, 136] width 67 height 21
copy td "3,370.13"
